Goal: Find specific page/section: Find specific page/section

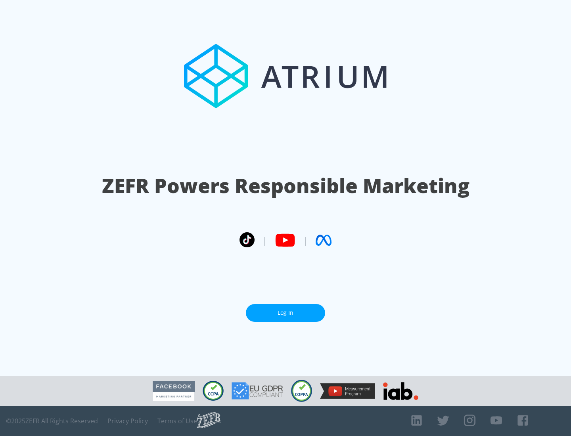
click at [286, 313] on link "Log In" at bounding box center [285, 313] width 79 height 18
